Goal: Find specific page/section

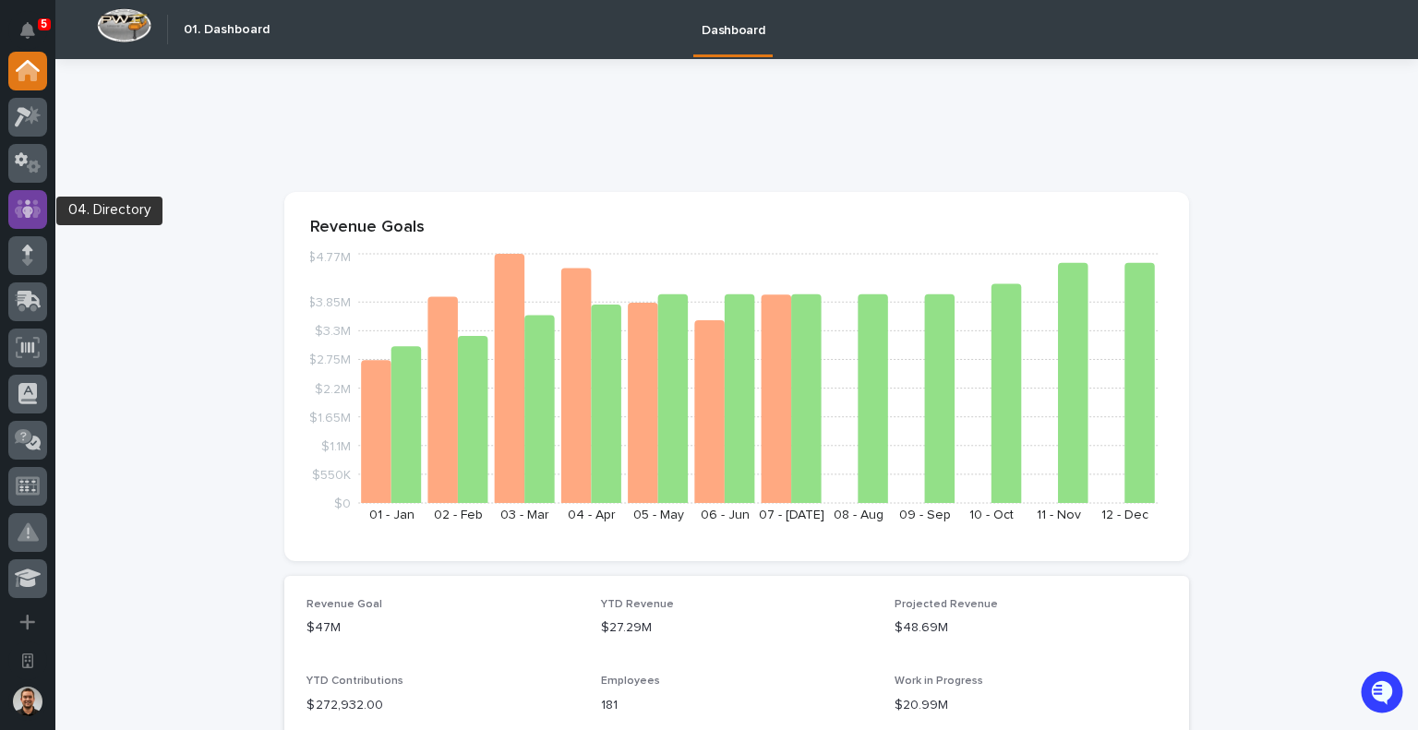
click at [21, 213] on icon at bounding box center [28, 209] width 27 height 21
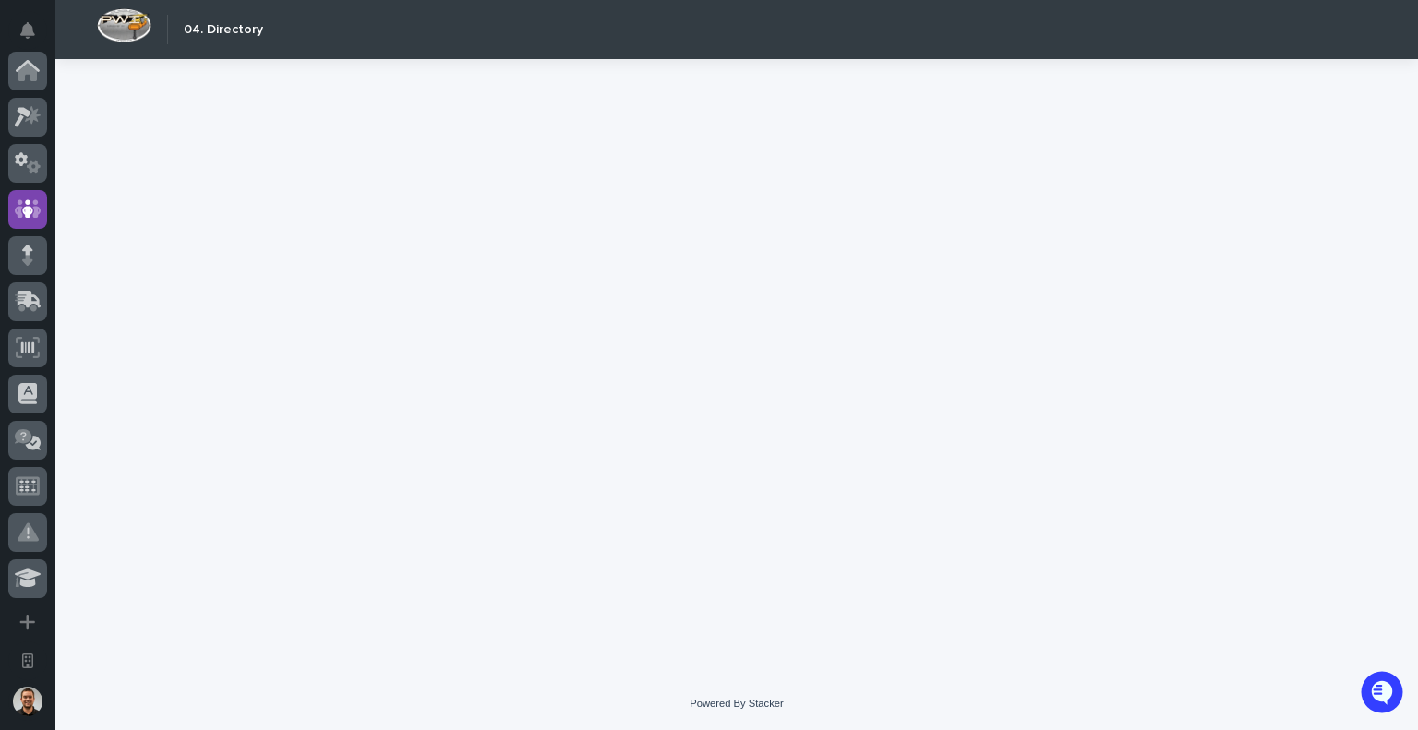
scroll to position [138, 0]
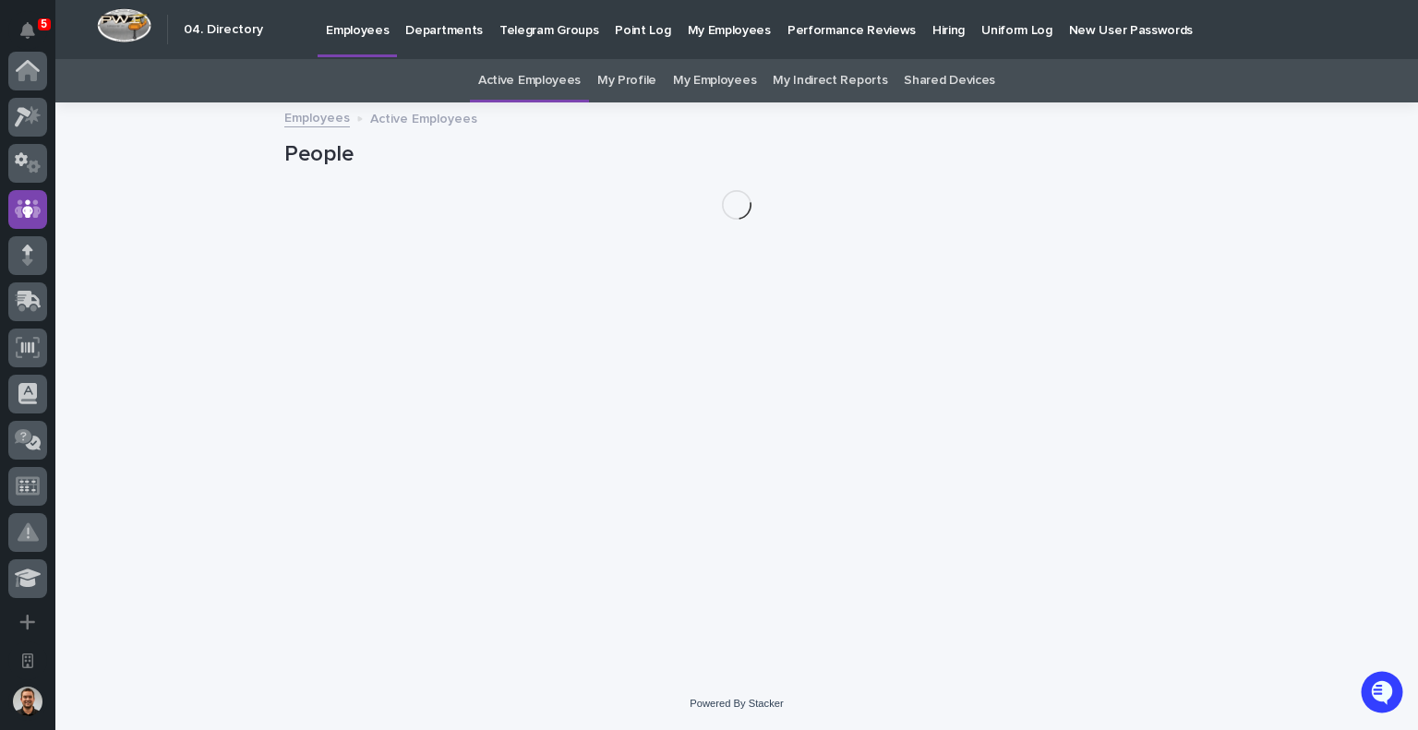
scroll to position [138, 0]
click at [446, 46] on link "Departments" at bounding box center [444, 28] width 94 height 57
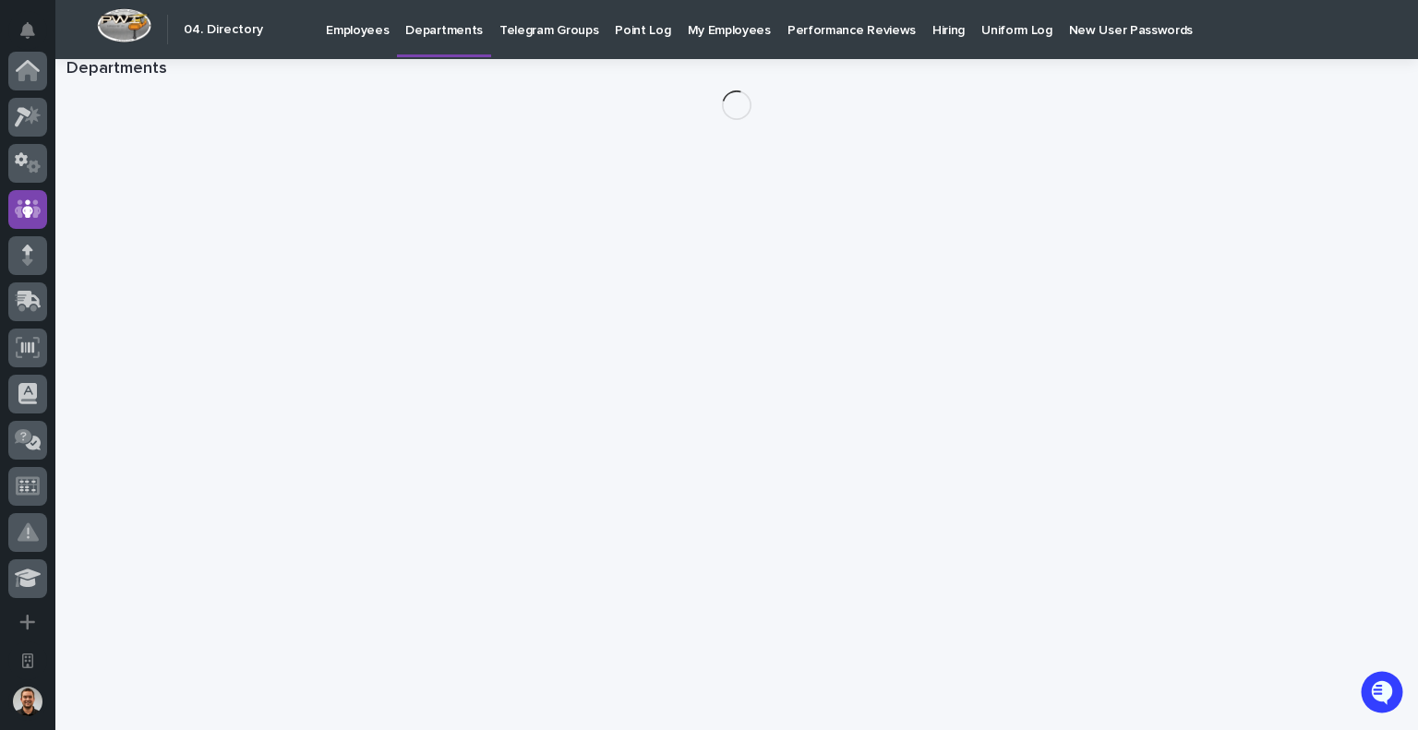
scroll to position [138, 0]
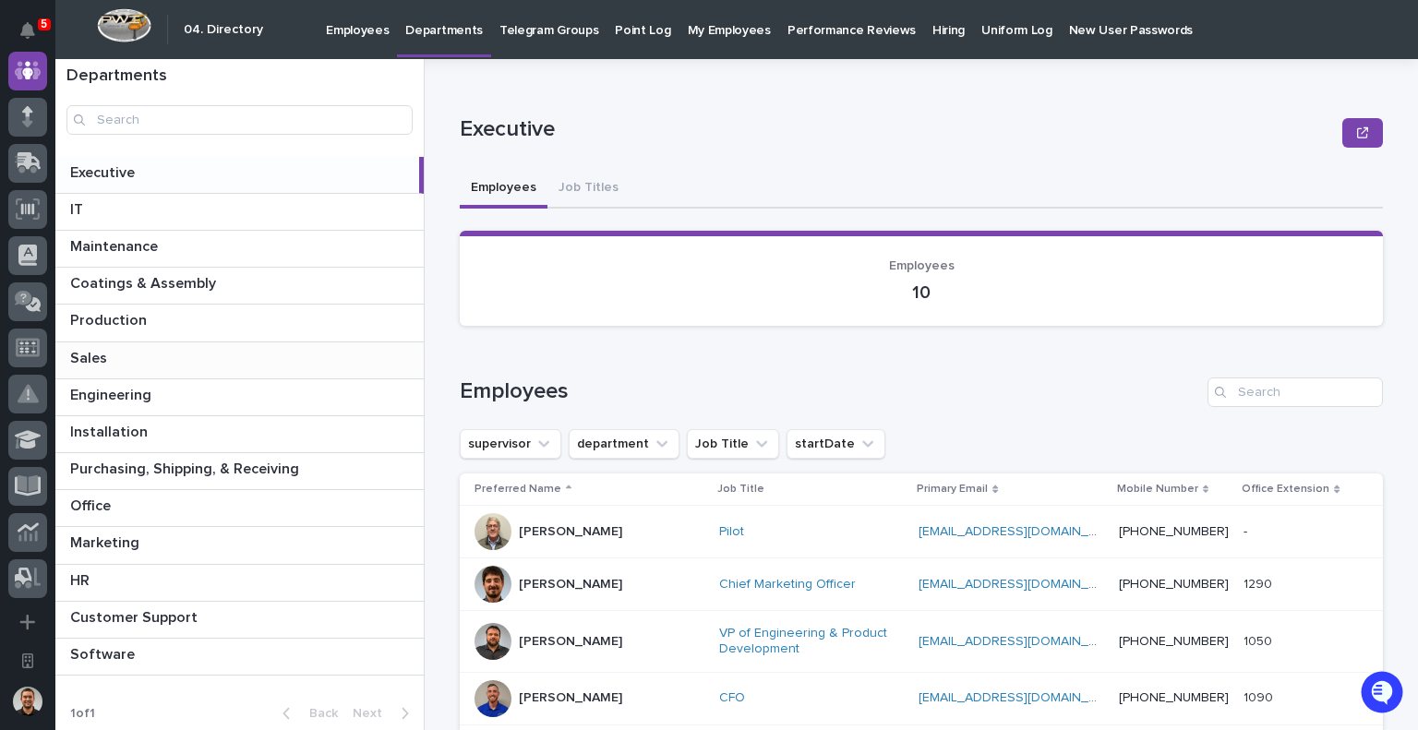
click at [153, 358] on p at bounding box center [243, 359] width 346 height 18
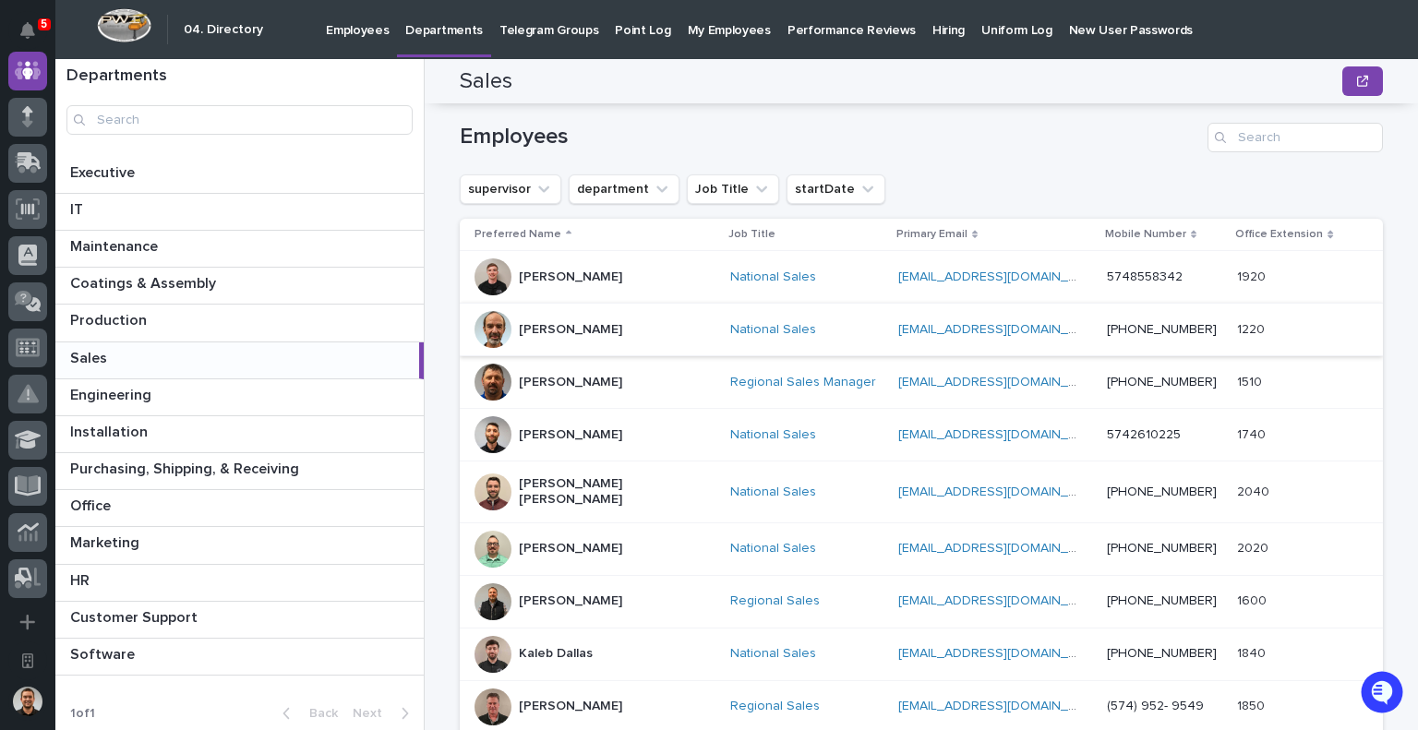
scroll to position [256, 0]
